Goal: Task Accomplishment & Management: Complete application form

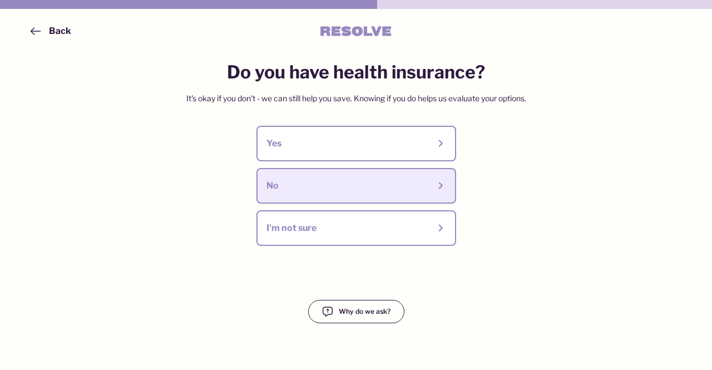
click at [305, 176] on button "No" at bounding box center [356, 186] width 200 height 36
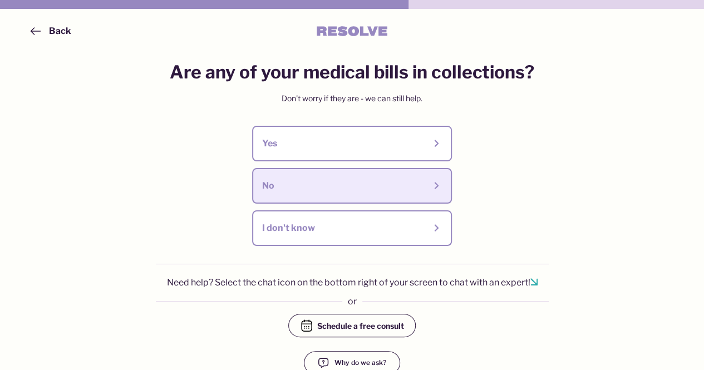
drag, startPoint x: 305, startPoint y: 176, endPoint x: 269, endPoint y: 183, distance: 36.3
click at [269, 183] on div "No" at bounding box center [343, 186] width 163 height 12
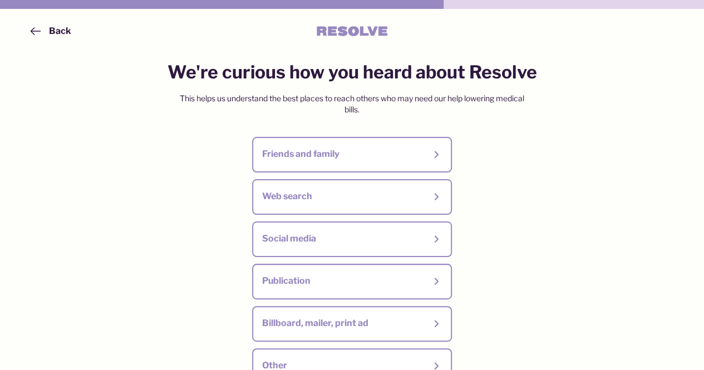
click at [269, 183] on button "Web search" at bounding box center [352, 197] width 200 height 36
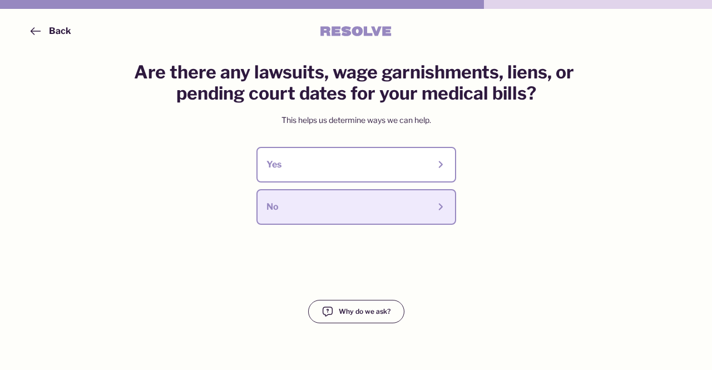
click at [302, 209] on div "No" at bounding box center [347, 207] width 163 height 12
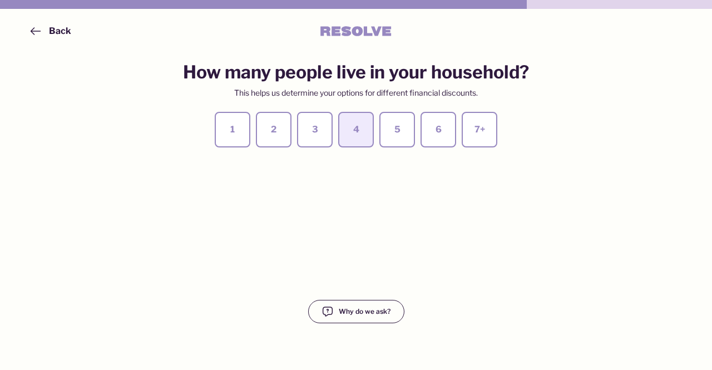
click at [354, 130] on div "4" at bounding box center [356, 129] width 16 height 12
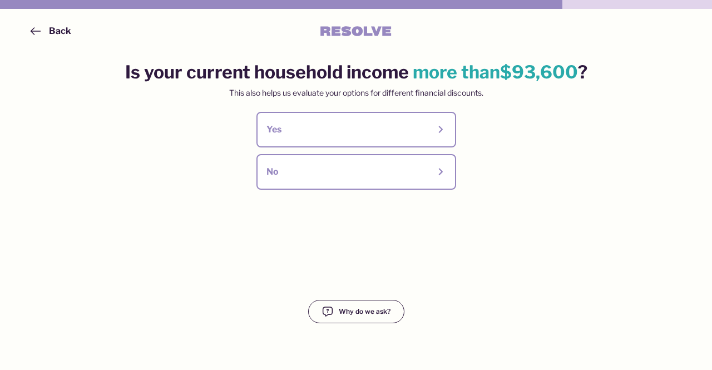
click at [354, 130] on div "Yes" at bounding box center [347, 129] width 163 height 12
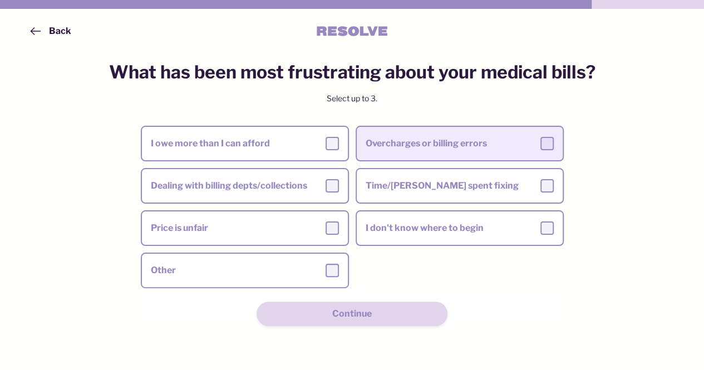
click at [396, 155] on label "Overcharges or billing errors" at bounding box center [460, 143] width 206 height 31
click at [0, 0] on input "Overcharges or billing errors" at bounding box center [0, 0] width 0 height 0
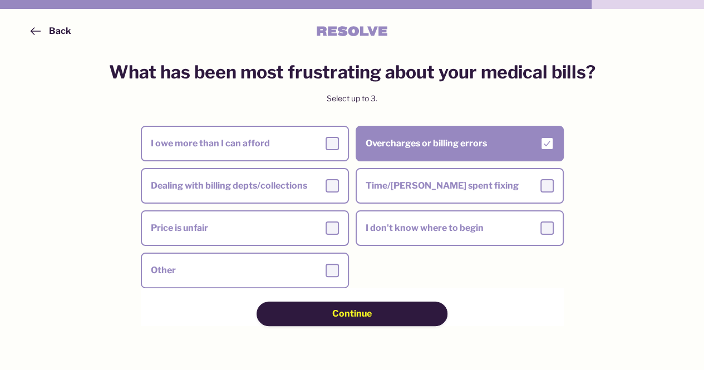
click at [369, 317] on span "Continue" at bounding box center [351, 314] width 39 height 12
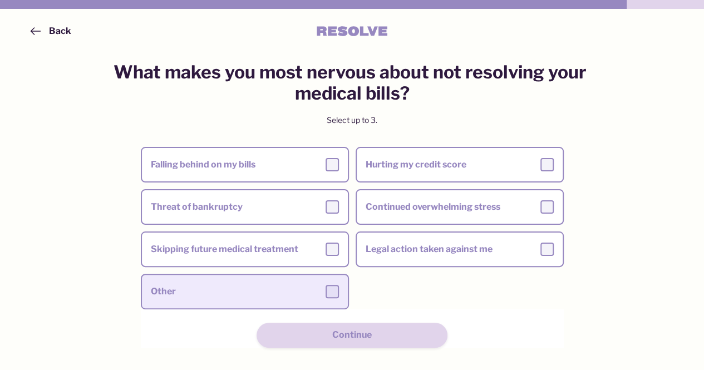
click at [304, 284] on label "Other" at bounding box center [245, 291] width 206 height 31
click at [0, 0] on input "Other" at bounding box center [0, 0] width 0 height 0
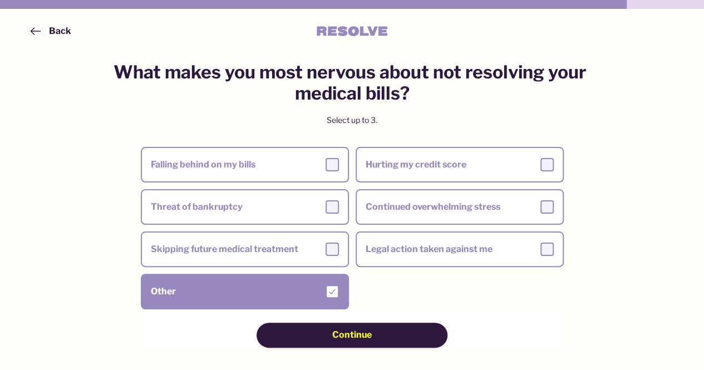
click at [328, 333] on div "Continue" at bounding box center [352, 335] width 112 height 12
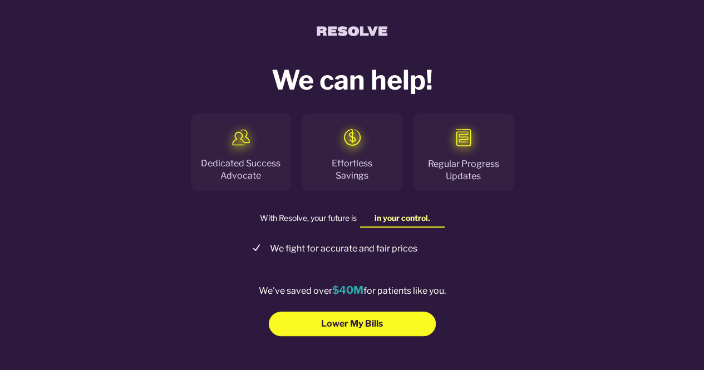
click at [328, 333] on button "Lower My Bills" at bounding box center [352, 324] width 167 height 24
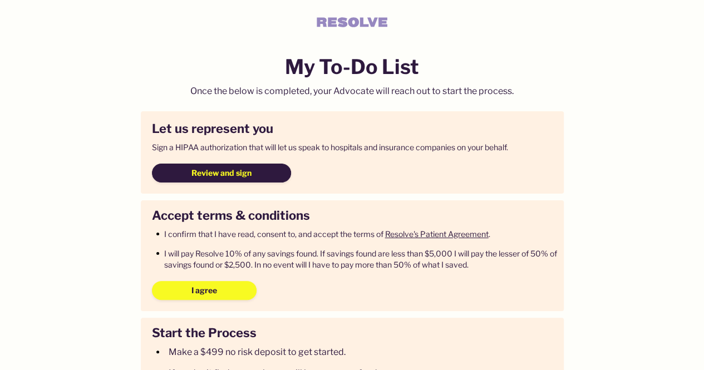
click at [231, 173] on span "Review and sign" at bounding box center [221, 172] width 60 height 11
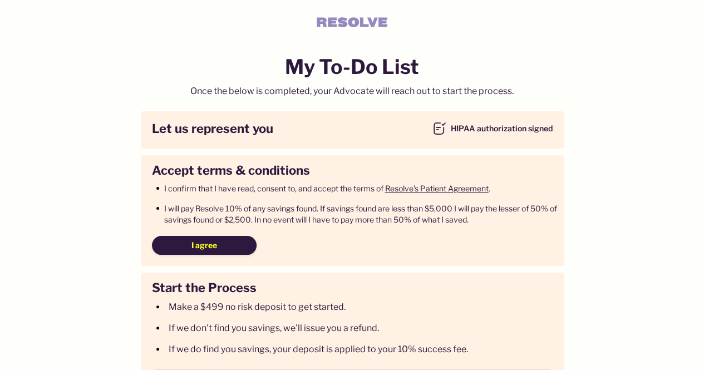
click at [189, 239] on button "I agree" at bounding box center [204, 245] width 105 height 19
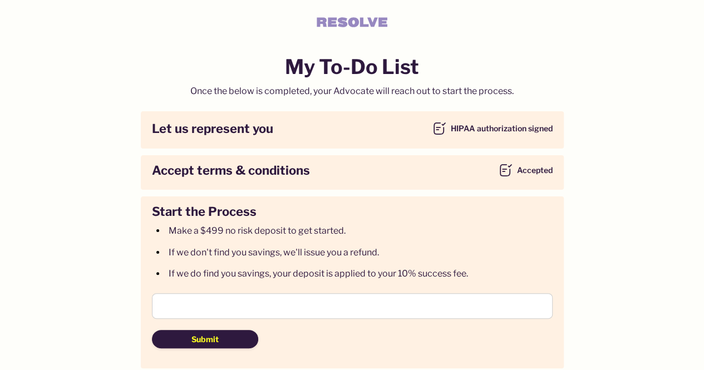
click at [200, 338] on span "Submit" at bounding box center [204, 339] width 27 height 11
